Goal: Browse casually

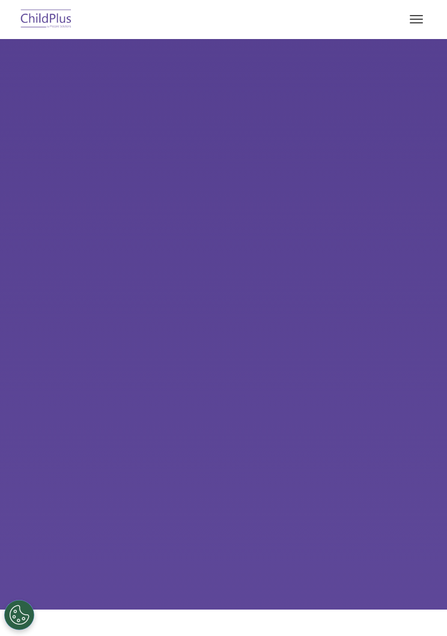
scroll to position [44, 0]
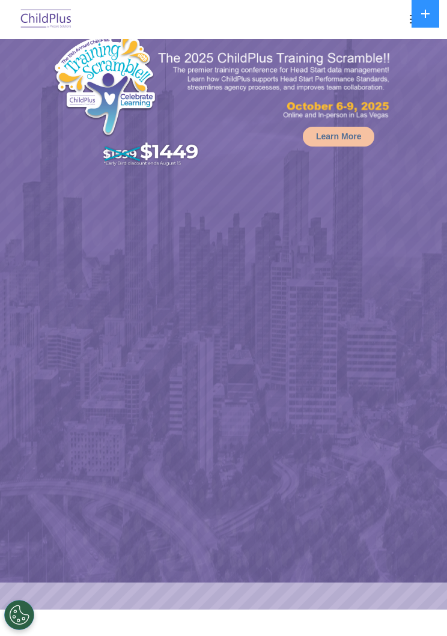
select select "MEDIUM"
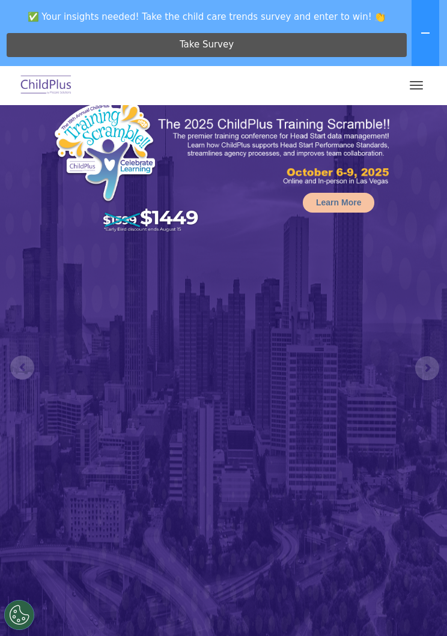
click at [404, 90] on button "button" at bounding box center [416, 85] width 25 height 19
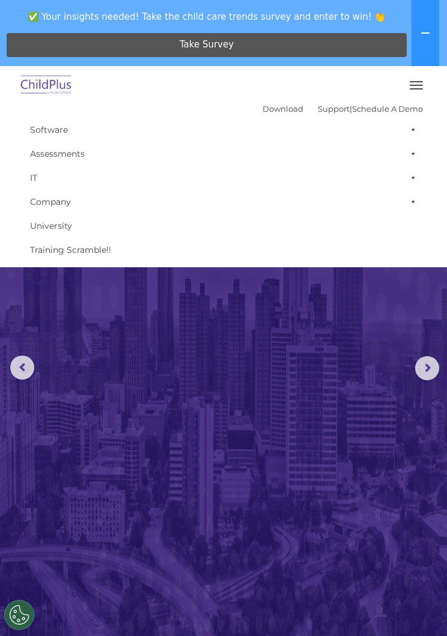
click at [417, 86] on button "button" at bounding box center [416, 85] width 25 height 19
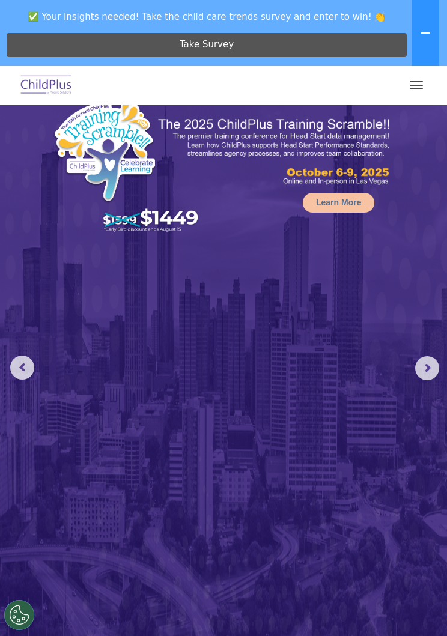
click at [419, 372] on rs-arrow at bounding box center [427, 368] width 24 height 24
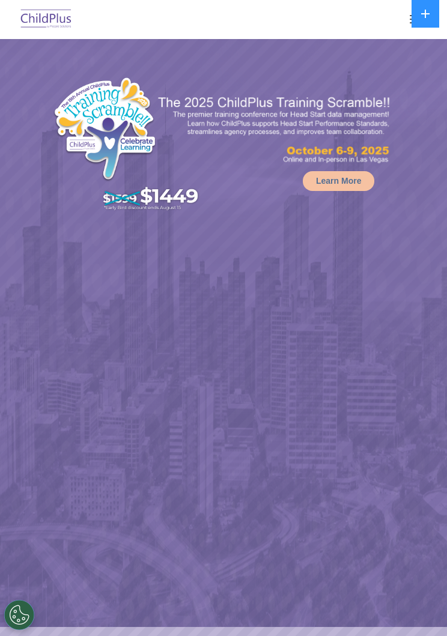
select select "MEDIUM"
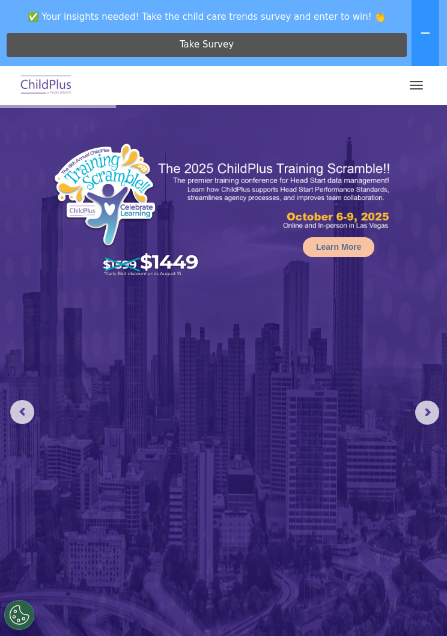
click at [407, 84] on button "button" at bounding box center [416, 85] width 25 height 19
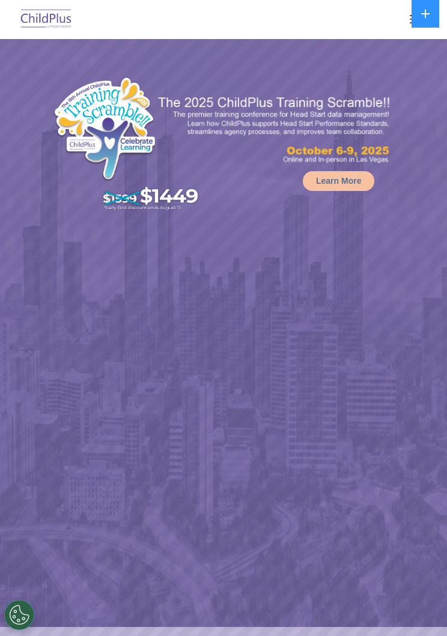
select select "MEDIUM"
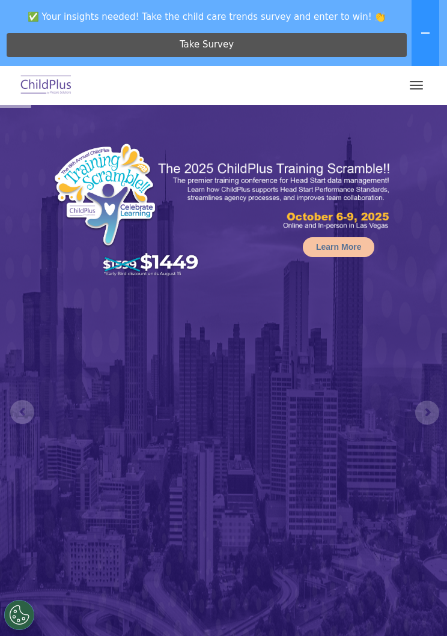
click at [405, 91] on button "button" at bounding box center [416, 85] width 25 height 19
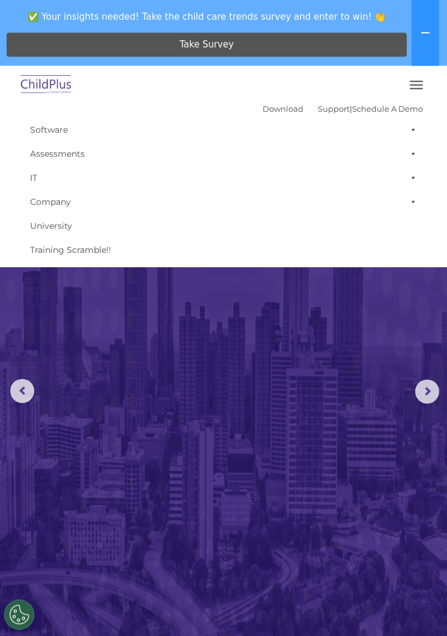
scroll to position [16, 0]
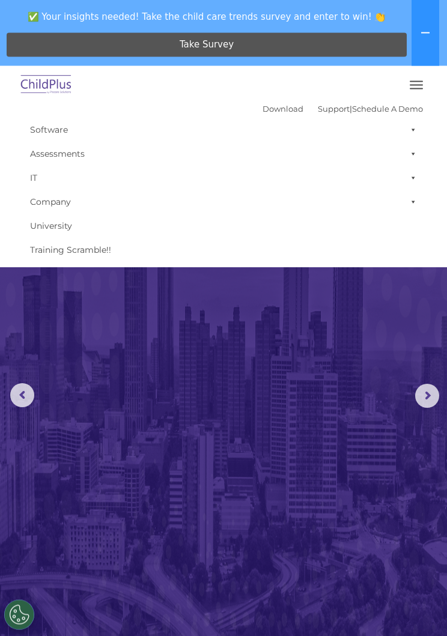
click at [425, 399] on rs-arrow at bounding box center [427, 396] width 24 height 24
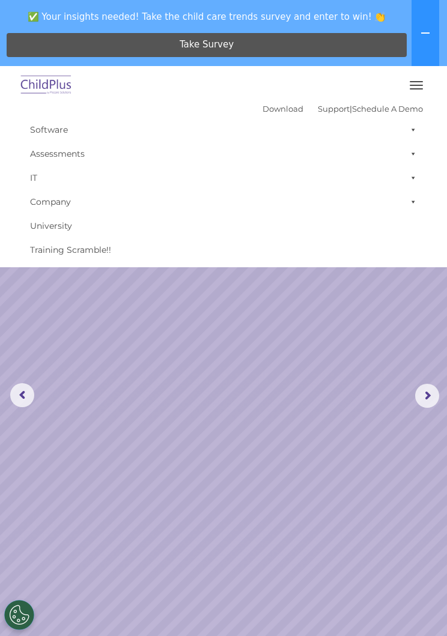
click at [416, 399] on rs-arrow at bounding box center [427, 396] width 24 height 24
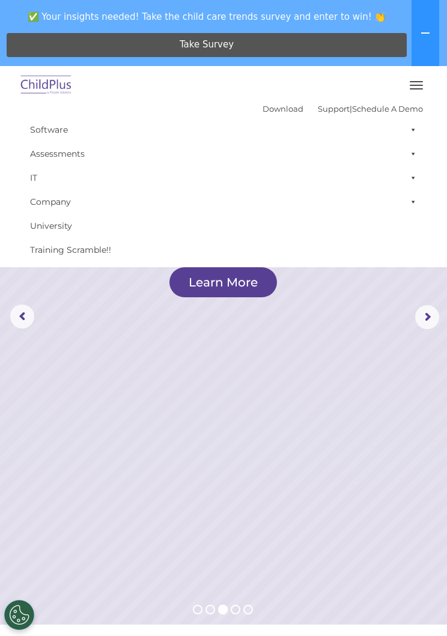
scroll to position [95, 0]
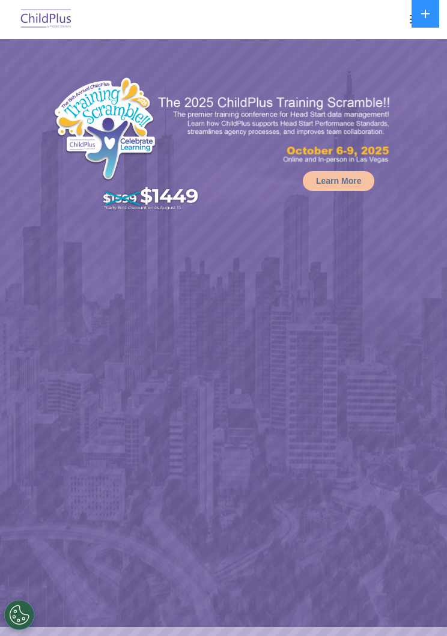
select select "MEDIUM"
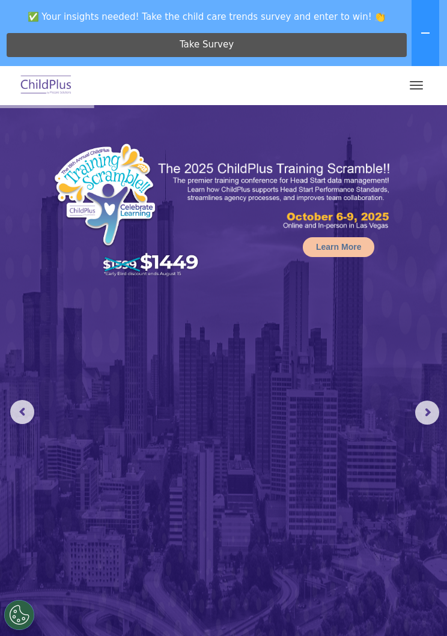
click at [405, 83] on button "button" at bounding box center [416, 85] width 25 height 19
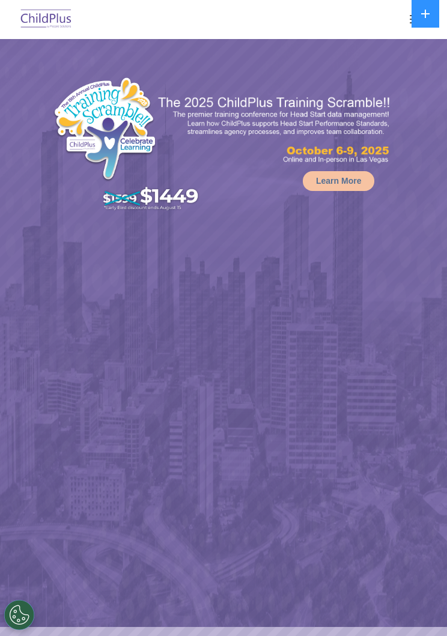
select select "MEDIUM"
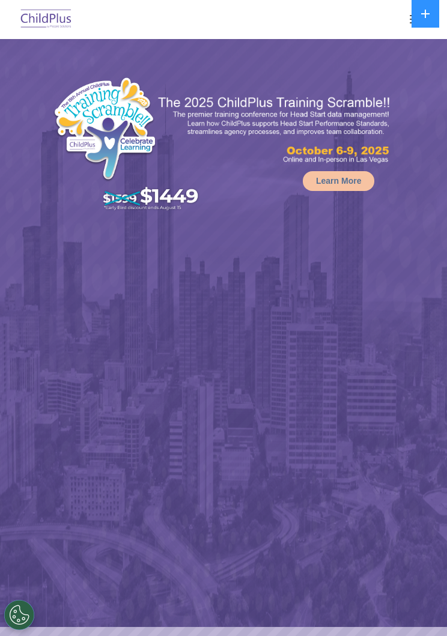
select select "MEDIUM"
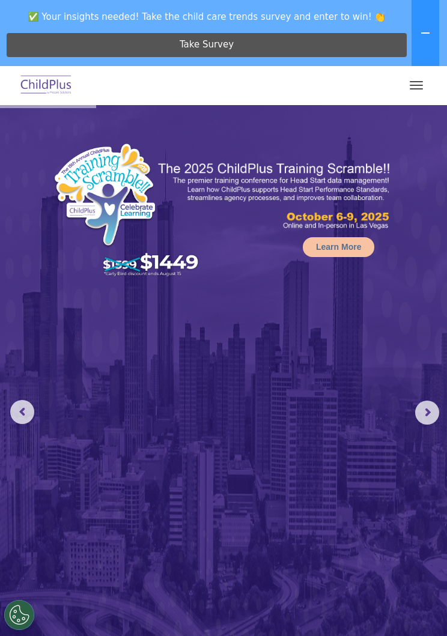
click at [413, 79] on button "button" at bounding box center [416, 85] width 25 height 19
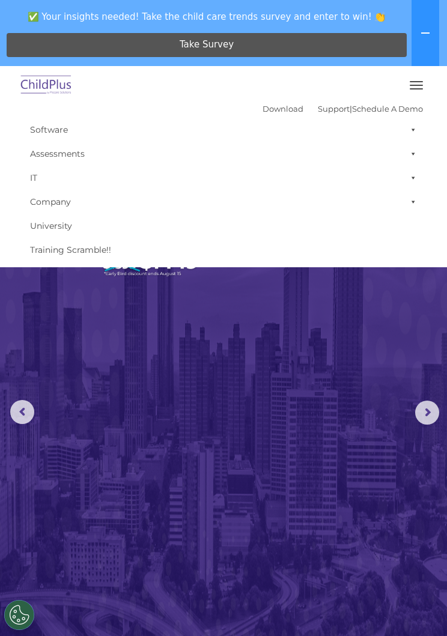
click at [410, 84] on button "button" at bounding box center [416, 85] width 25 height 19
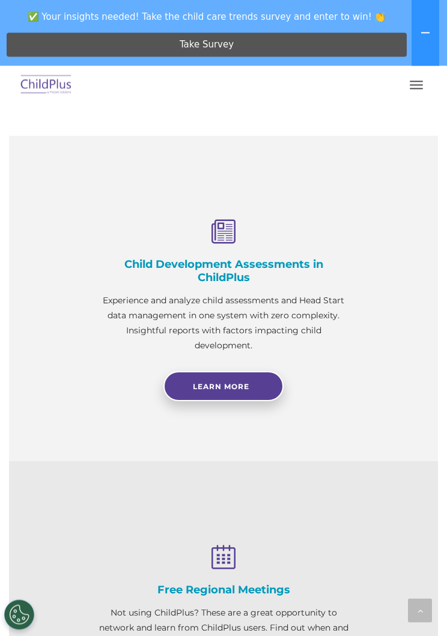
scroll to position [922, 0]
click at [408, 82] on button "button" at bounding box center [416, 85] width 25 height 19
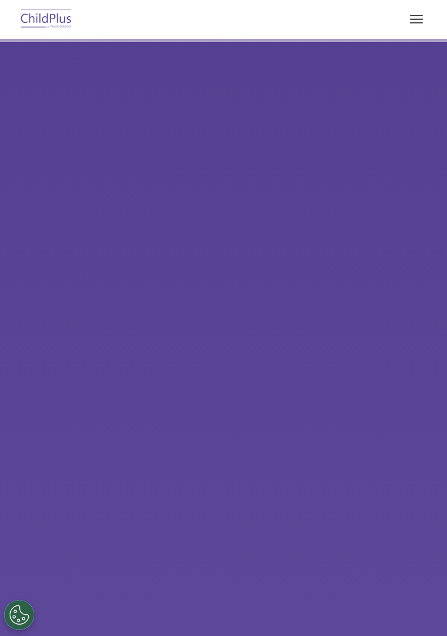
scroll to position [966, 0]
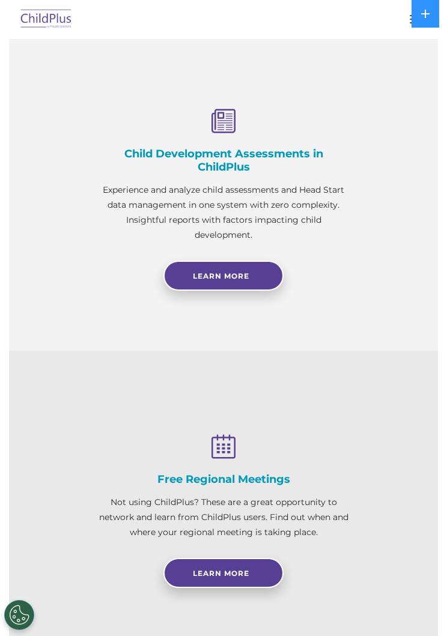
select select "MEDIUM"
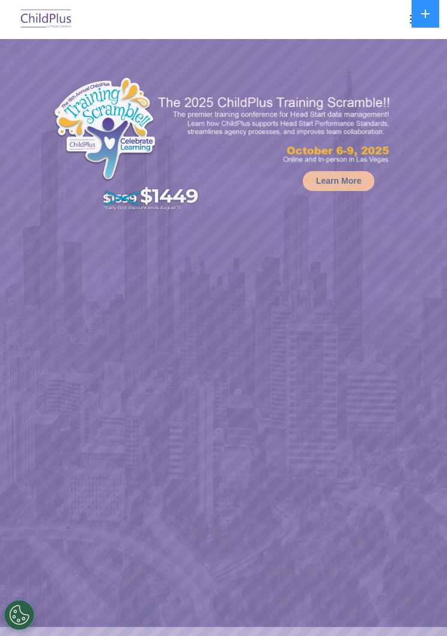
select select "MEDIUM"
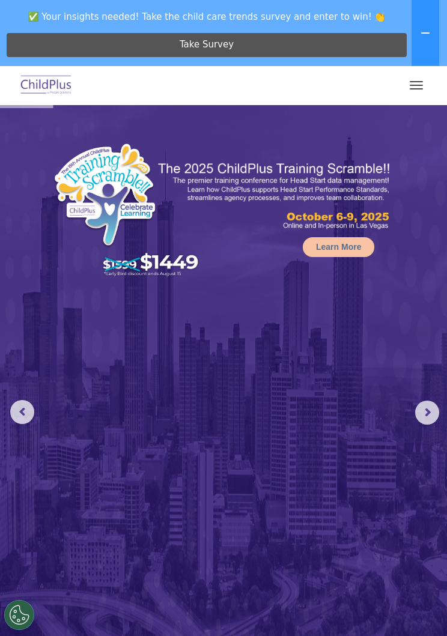
click at [411, 83] on button "button" at bounding box center [416, 85] width 25 height 19
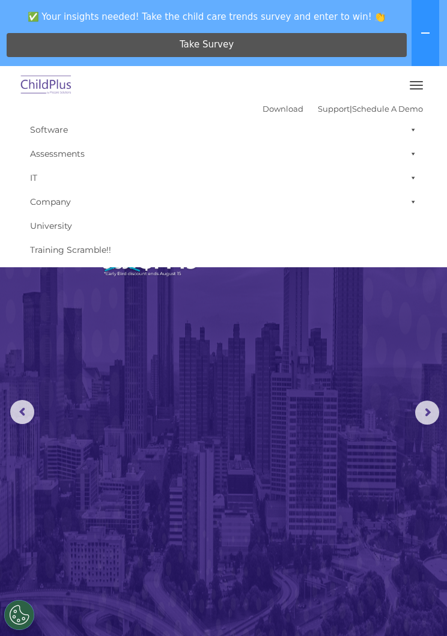
click at [34, 406] on rs-arrow at bounding box center [22, 412] width 24 height 24
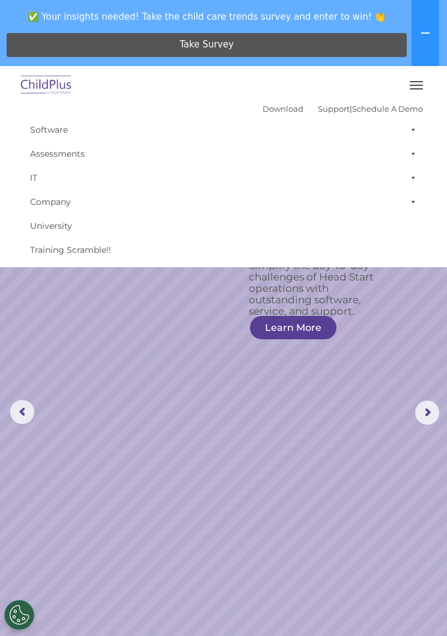
click at [417, 81] on span "button" at bounding box center [416, 81] width 13 height 1
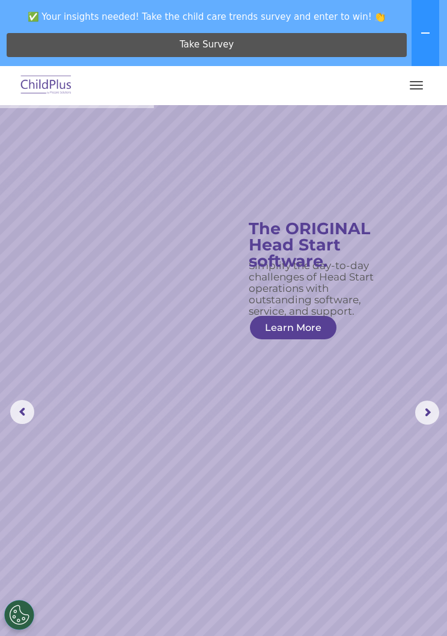
click at [416, 83] on button "button" at bounding box center [416, 85] width 25 height 19
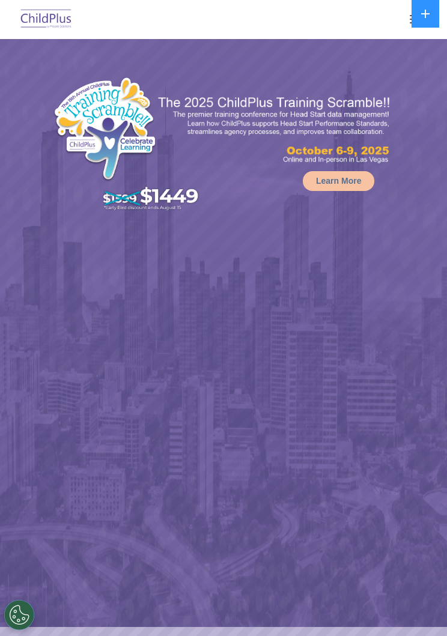
select select "MEDIUM"
